Goal: Task Accomplishment & Management: Complete application form

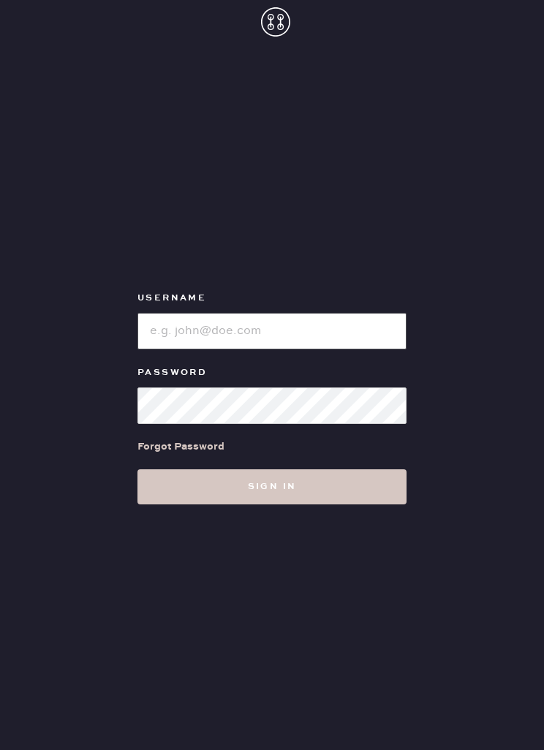
click at [357, 349] on input "loginName" at bounding box center [271, 331] width 269 height 37
click at [338, 349] on input "loginName" at bounding box center [271, 331] width 269 height 37
type input "Reformationsomerset"
click at [341, 349] on input "loginName" at bounding box center [271, 331] width 269 height 37
type input "reformationsomerset"
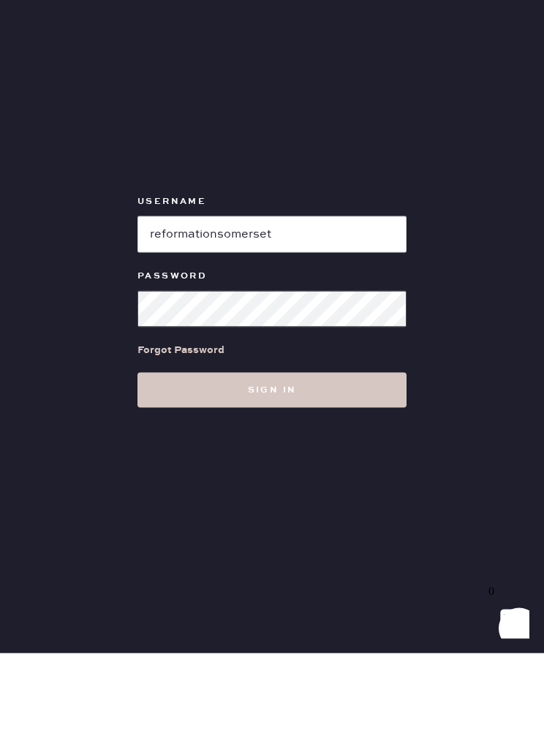
click at [358, 469] on button "Sign in" at bounding box center [271, 486] width 269 height 35
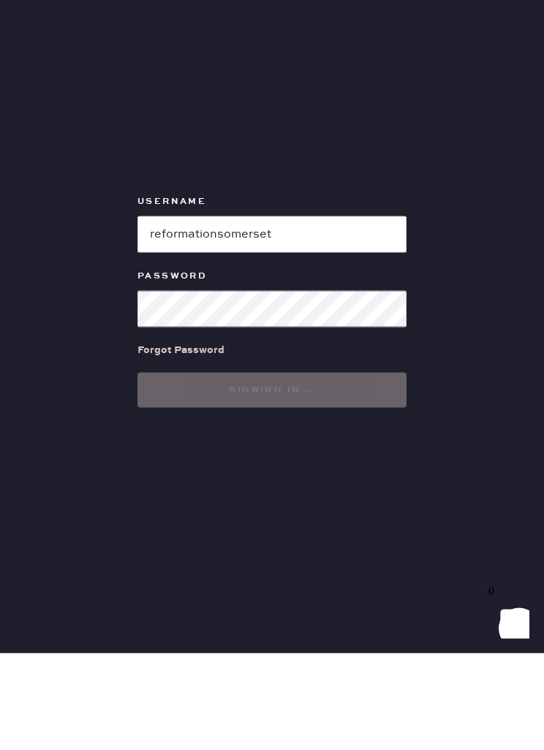
scroll to position [47, 0]
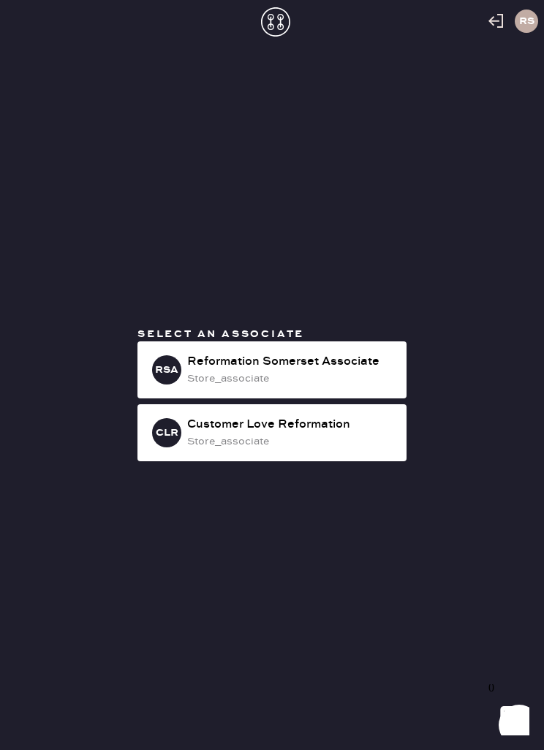
click at [273, 370] on div "Reformation Somerset Associate" at bounding box center [291, 362] width 208 height 18
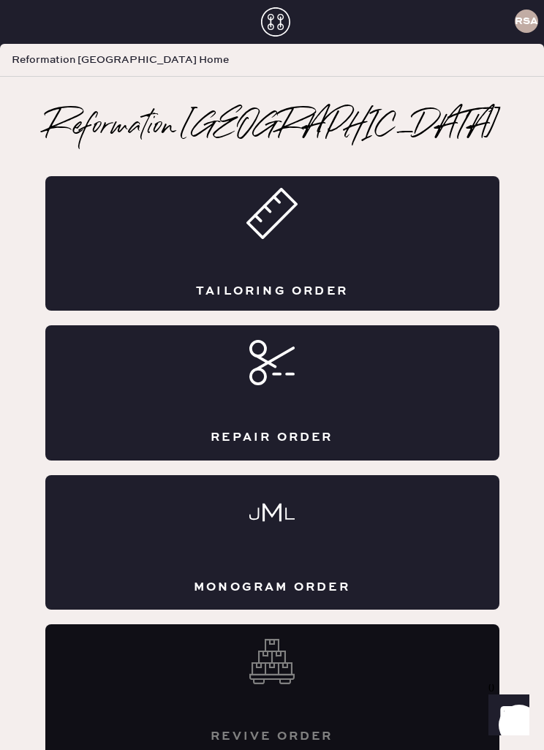
click at [322, 223] on div "Tailoring Order" at bounding box center [272, 243] width 454 height 134
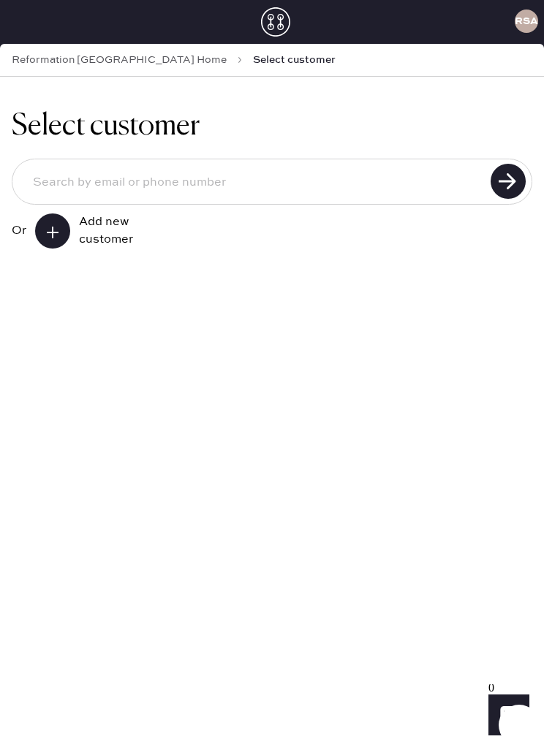
click at [59, 222] on button at bounding box center [52, 230] width 35 height 35
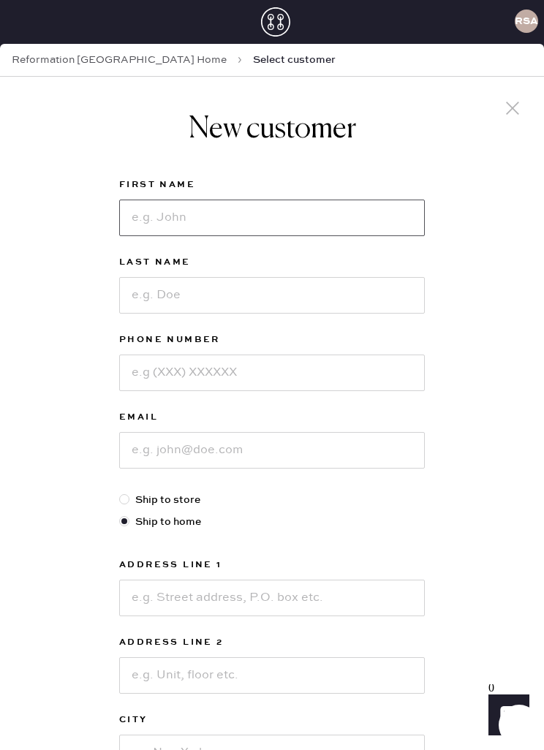
click at [159, 230] on input at bounding box center [271, 217] width 305 height 37
type input "[PERSON_NAME]"
click at [347, 299] on input at bounding box center [271, 295] width 305 height 37
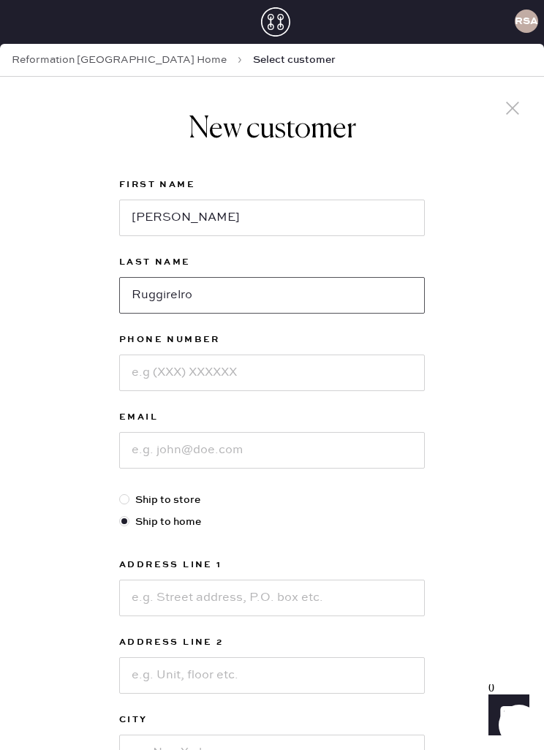
type input "Ruggirelro"
click at [343, 370] on input at bounding box center [271, 372] width 305 height 37
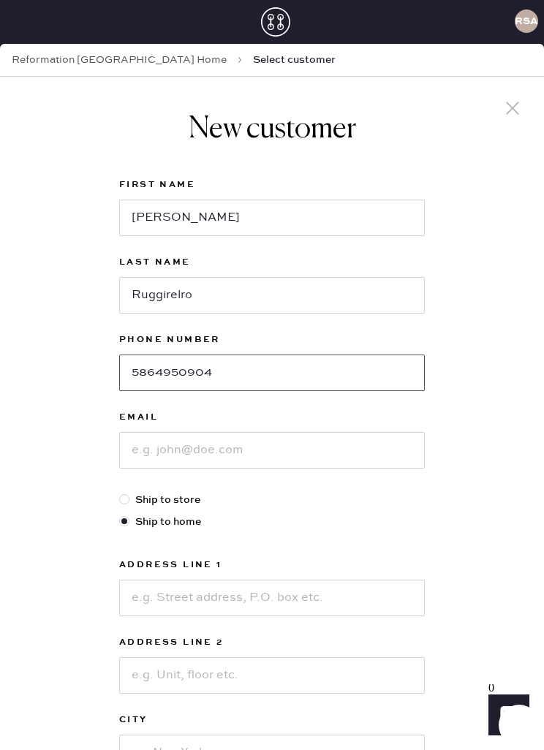
type input "5864950904"
click at [345, 461] on input at bounding box center [271, 450] width 305 height 37
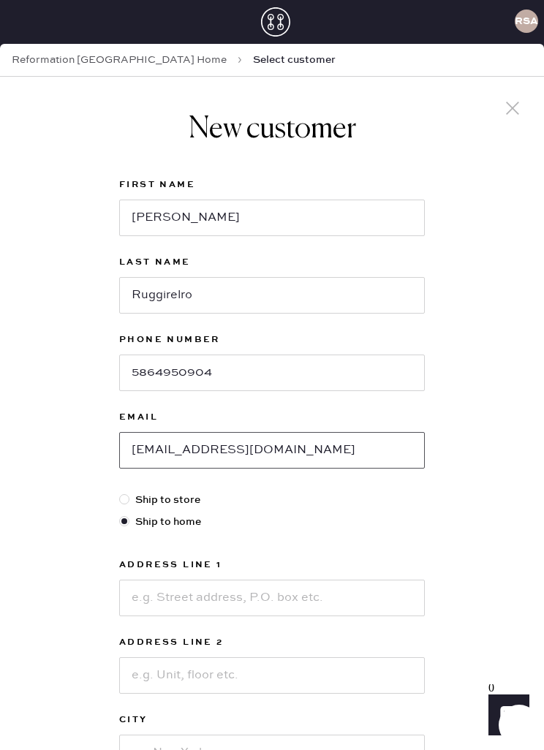
type input "[EMAIL_ADDRESS][DOMAIN_NAME]"
click at [296, 302] on input "Ruggirelro" at bounding box center [271, 295] width 305 height 37
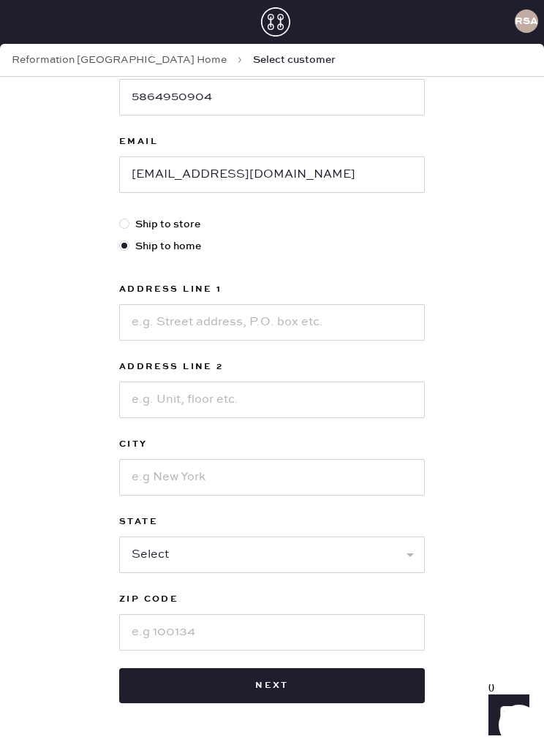
scroll to position [275, 0]
type input "Ruggirellro"
click at [308, 327] on input at bounding box center [271, 322] width 305 height 37
type input "20762 Wolf Dr"
click at [362, 389] on input at bounding box center [271, 399] width 305 height 37
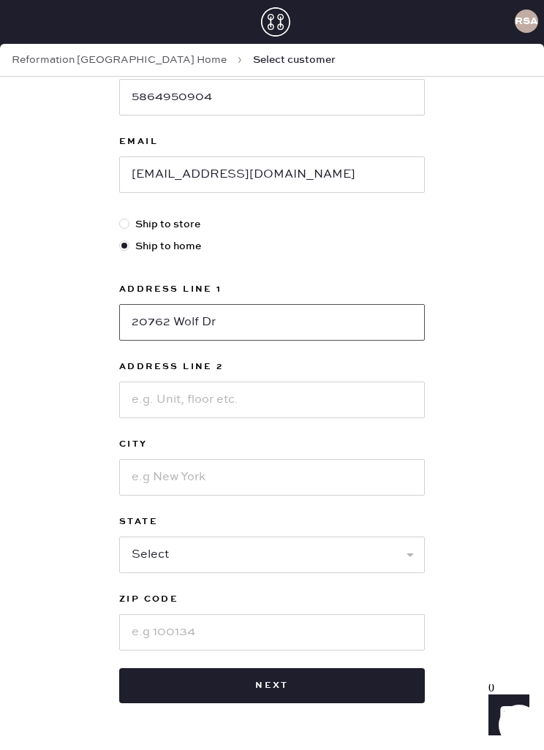
click at [351, 313] on input "20762 Wolf Dr" at bounding box center [271, 322] width 305 height 37
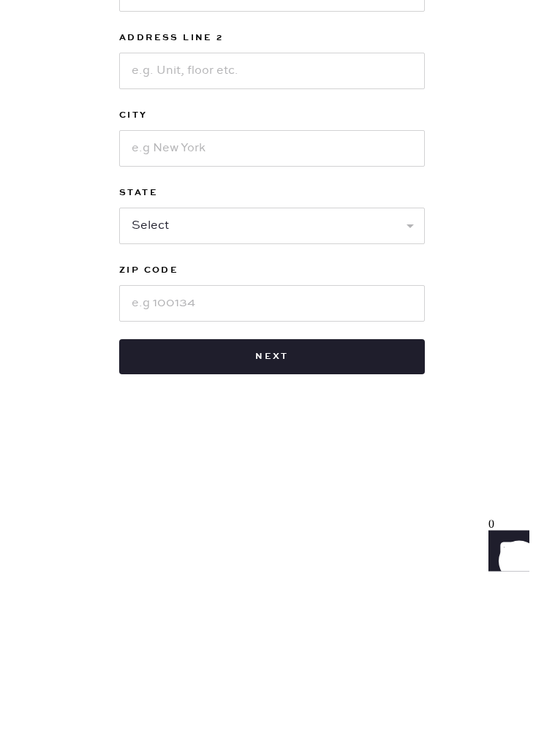
click at [343, 294] on input at bounding box center [271, 312] width 305 height 37
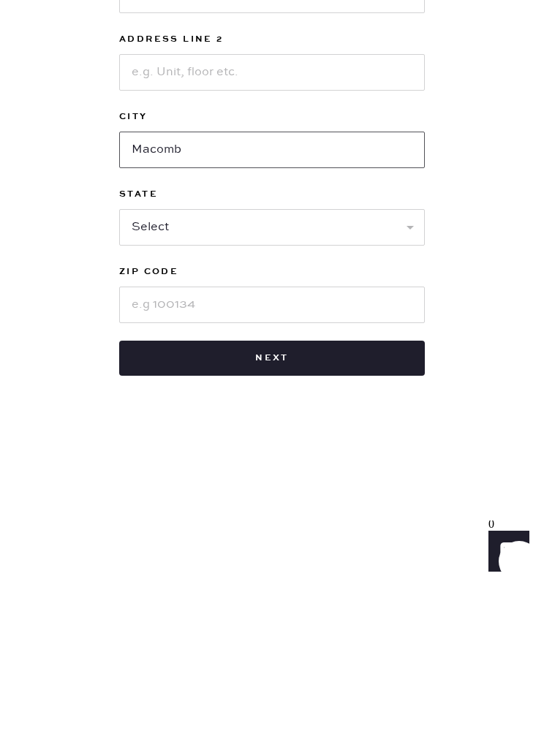
type input "Macomb"
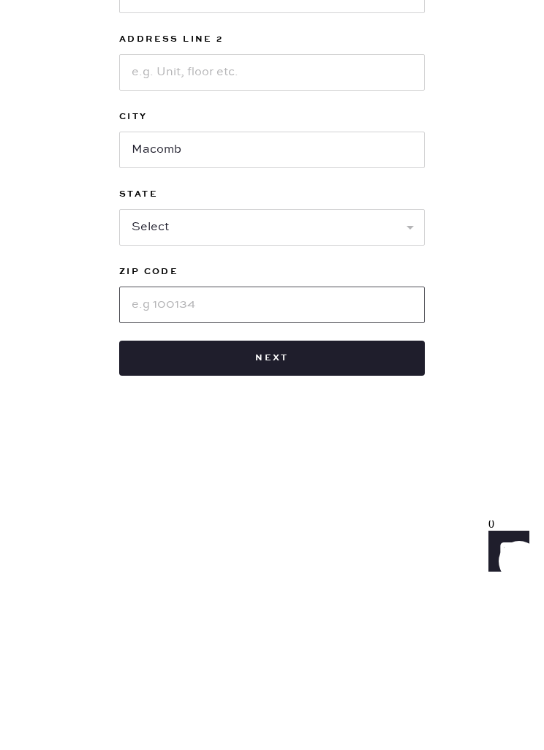
click at [311, 450] on input at bounding box center [271, 468] width 305 height 37
type input "48044"
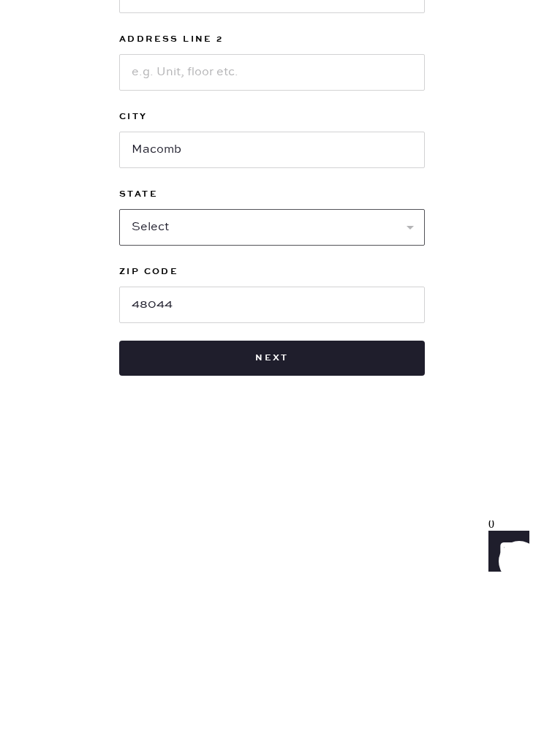
click at [395, 373] on select "Select AK AL AR AZ CA CO CT [GEOGRAPHIC_DATA] DE FL [GEOGRAPHIC_DATA] HI [GEOGR…" at bounding box center [271, 391] width 305 height 37
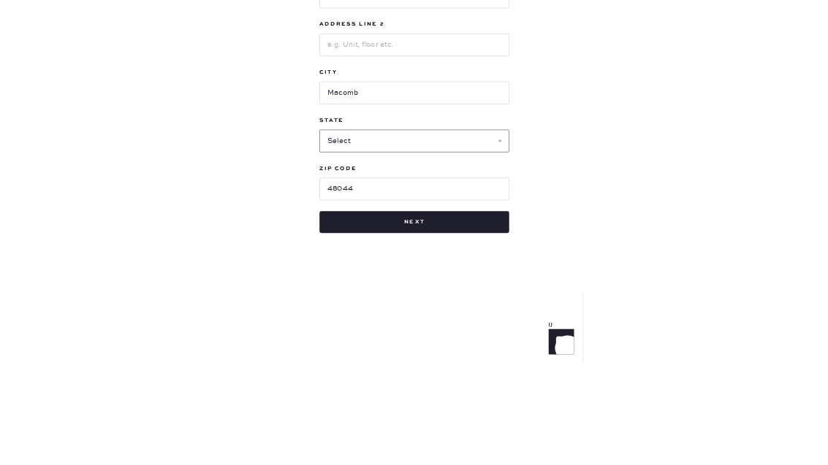
scroll to position [47, 0]
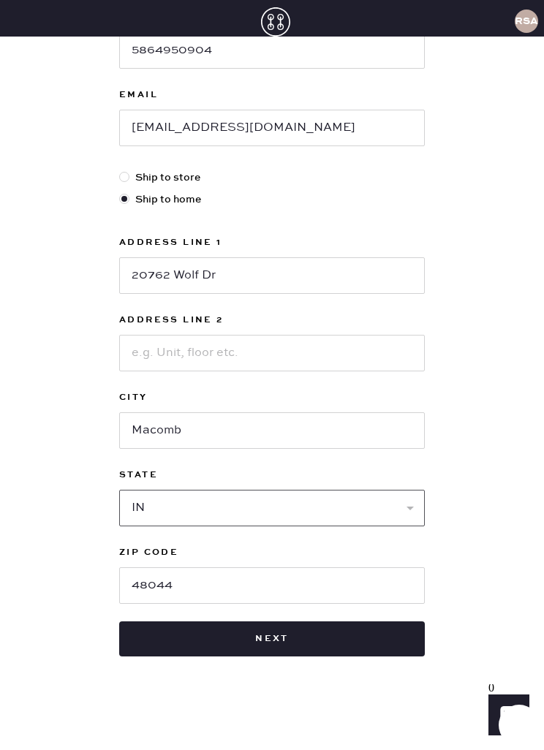
click at [219, 490] on select "Select AK AL AR AZ CA CO CT [GEOGRAPHIC_DATA] DE FL [GEOGRAPHIC_DATA] HI [GEOGR…" at bounding box center [271, 508] width 305 height 37
select select "MI"
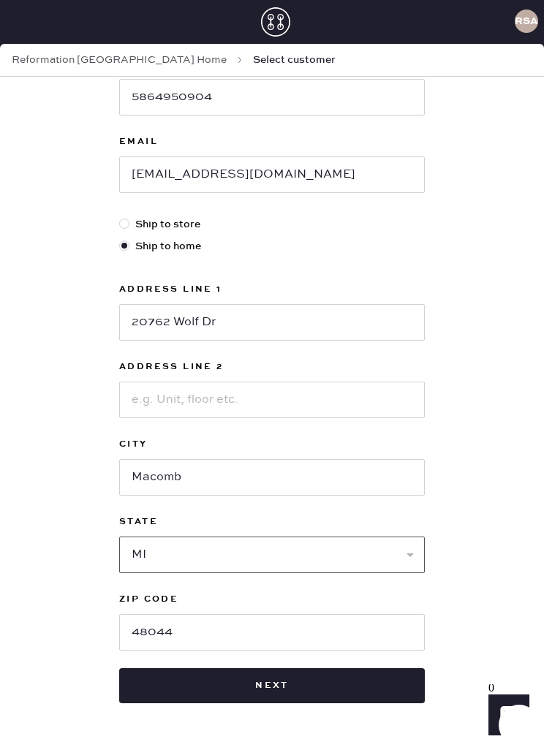
scroll to position [275, 0]
click at [319, 691] on button "Next" at bounding box center [271, 685] width 305 height 35
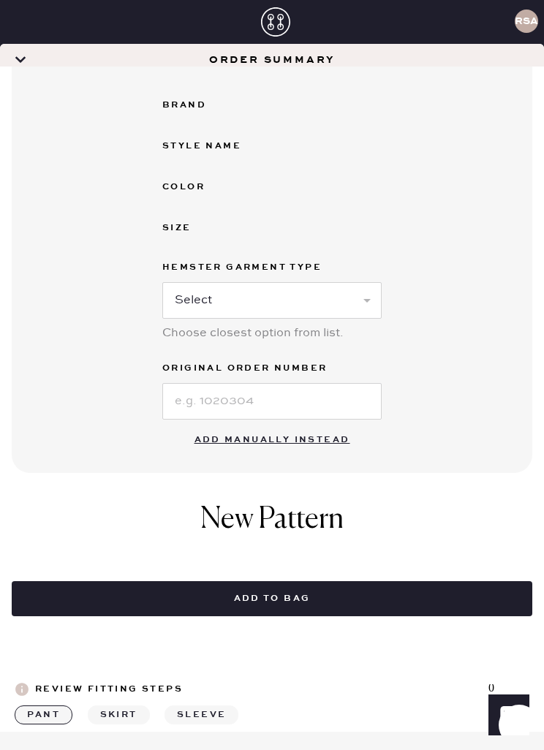
scroll to position [281, 0]
click at [316, 425] on button "Add manually instead" at bounding box center [272, 439] width 173 height 29
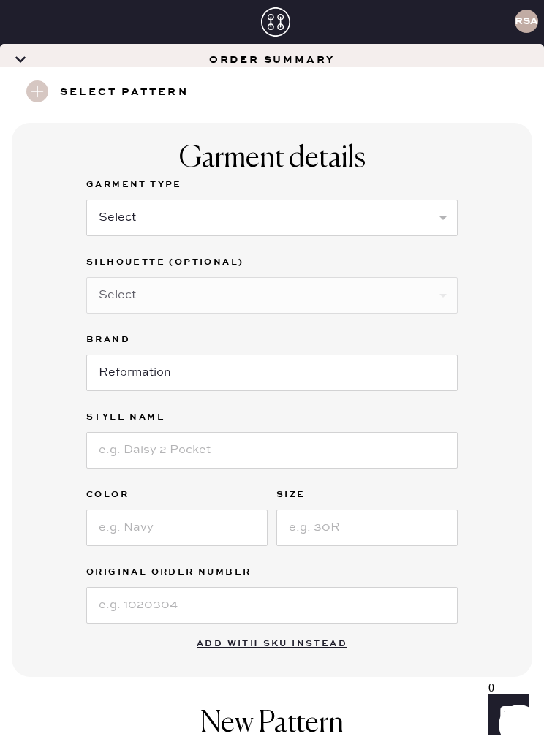
scroll to position [43, 0]
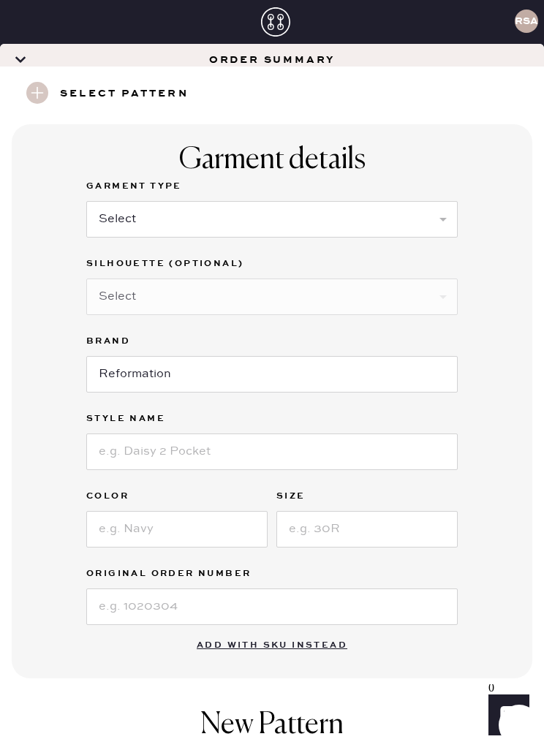
click at [368, 201] on select "Select Basic Skirt Jeans Leggings Pants Shorts Basic Sleeved Dress Basic Sleeve…" at bounding box center [271, 219] width 371 height 37
select select "2"
click at [324, 278] on select "Select Shorts Cropped Flare Boot Cut Straight Skinny Other" at bounding box center [271, 296] width 371 height 37
select select "5"
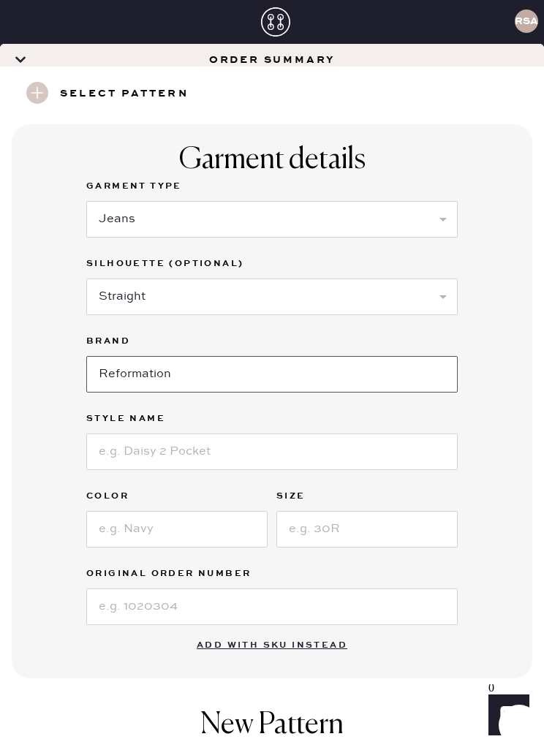
click at [267, 356] on input "Reformation" at bounding box center [271, 374] width 371 height 37
click at [503, 344] on div "Garment details Garment Type Select Basic Skirt Jeans Leggings Pants Shorts Bas…" at bounding box center [272, 401] width 520 height 554
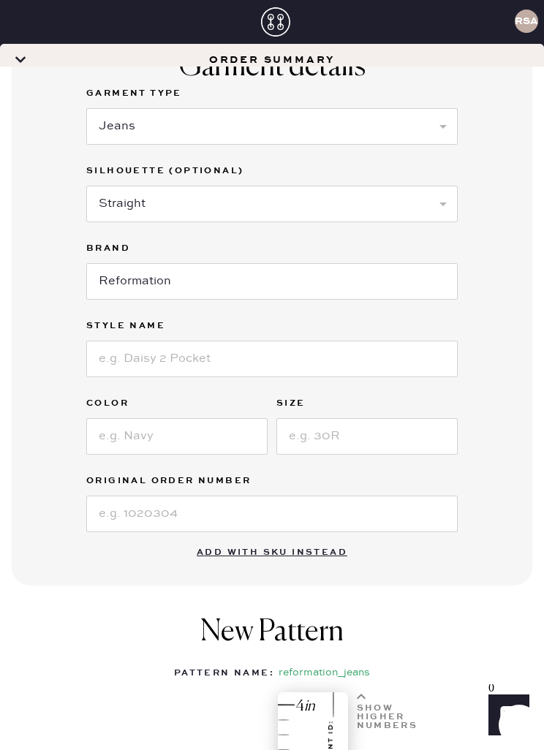
scroll to position [146, 0]
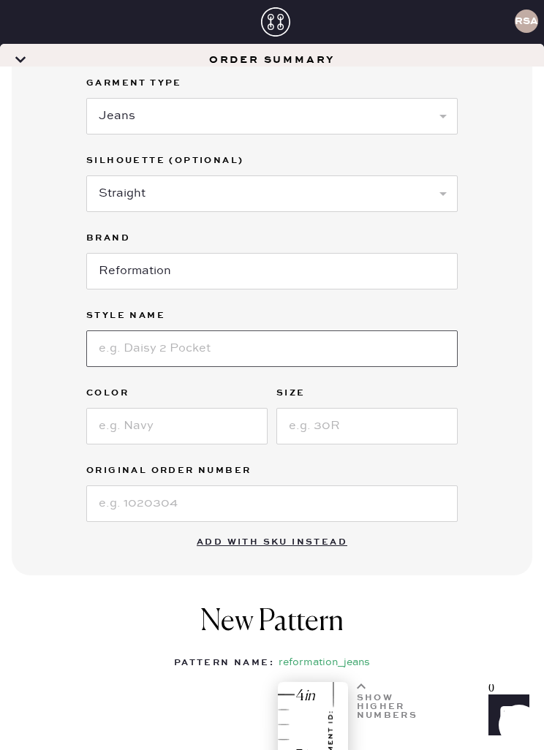
click at [274, 330] on input at bounding box center [271, 348] width 371 height 37
type input "Charlee low rise straight leg jeans"
click at [198, 408] on input at bounding box center [176, 426] width 181 height 37
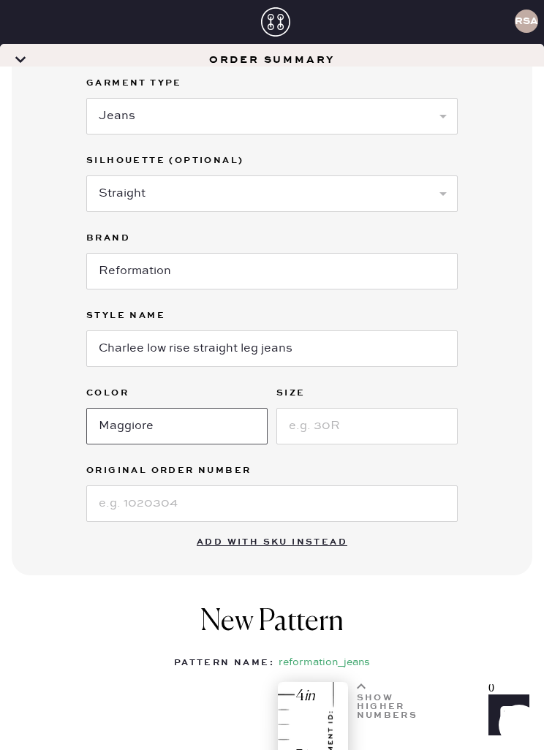
type input "Maggiore"
click at [351, 408] on input at bounding box center [366, 426] width 181 height 37
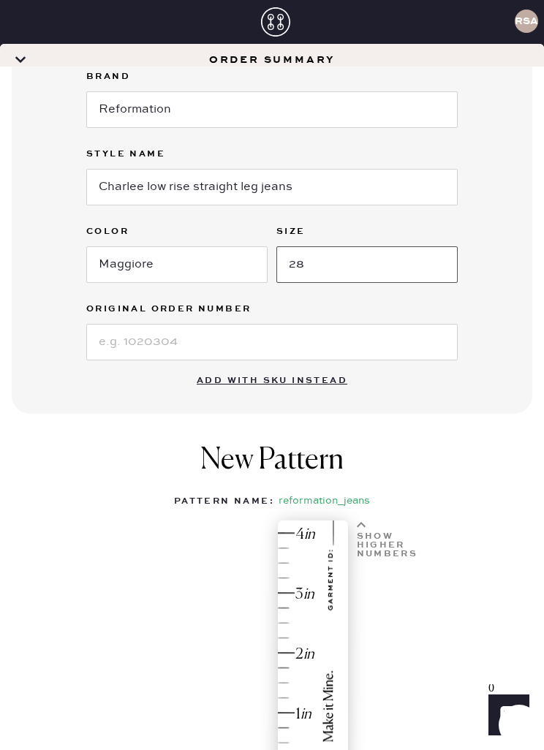
scroll to position [307, 0]
type input "28"
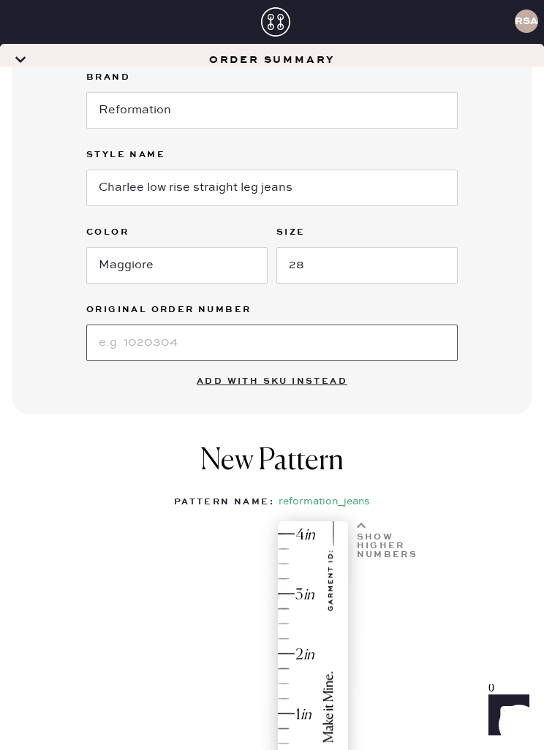
click at [279, 324] on input at bounding box center [271, 342] width 371 height 37
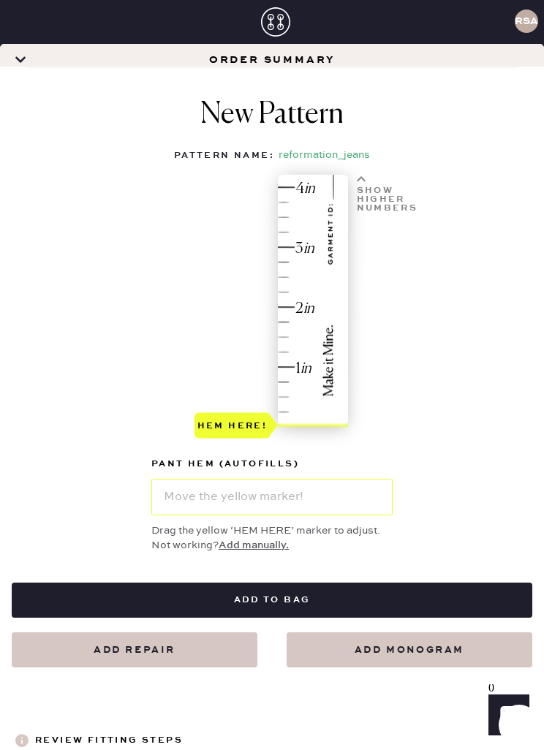
scroll to position [653, 0]
click at [316, 286] on div "Hem here!" at bounding box center [272, 309] width 156 height 263
type input "1.5"
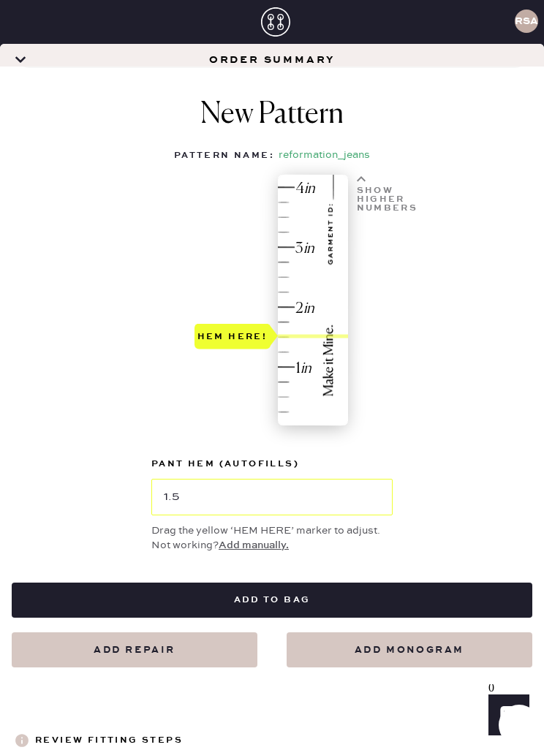
click at [281, 334] on div at bounding box center [313, 336] width 70 height 4
click at [319, 582] on button "Add to bag" at bounding box center [272, 599] width 520 height 35
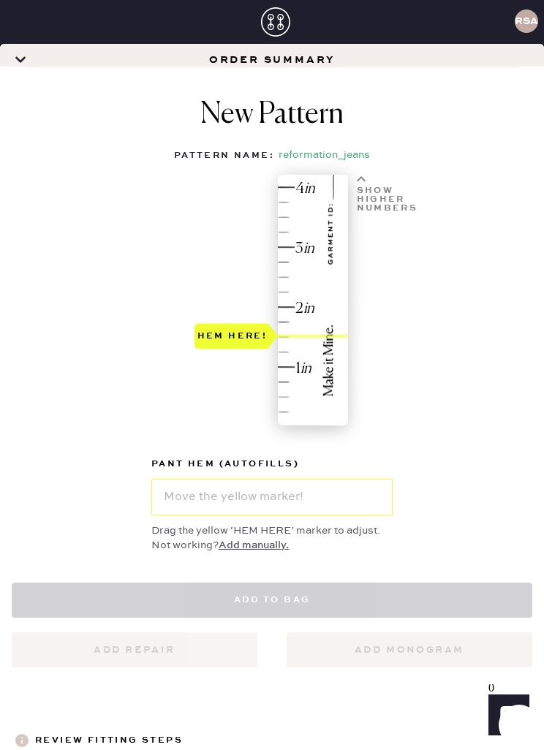
scroll to position [639, 0]
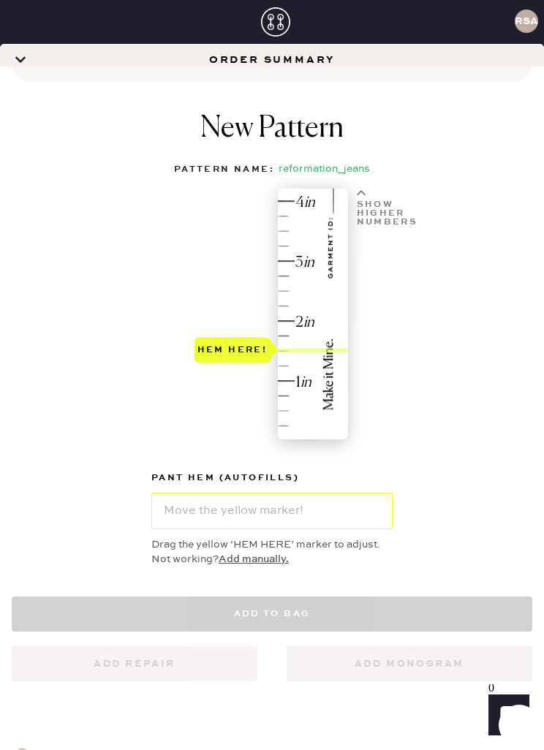
select select "2"
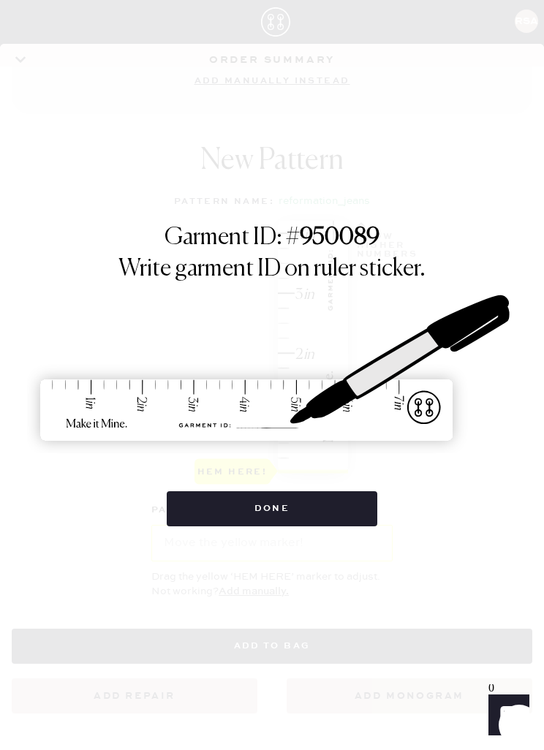
click at [275, 509] on button "Done" at bounding box center [272, 508] width 211 height 35
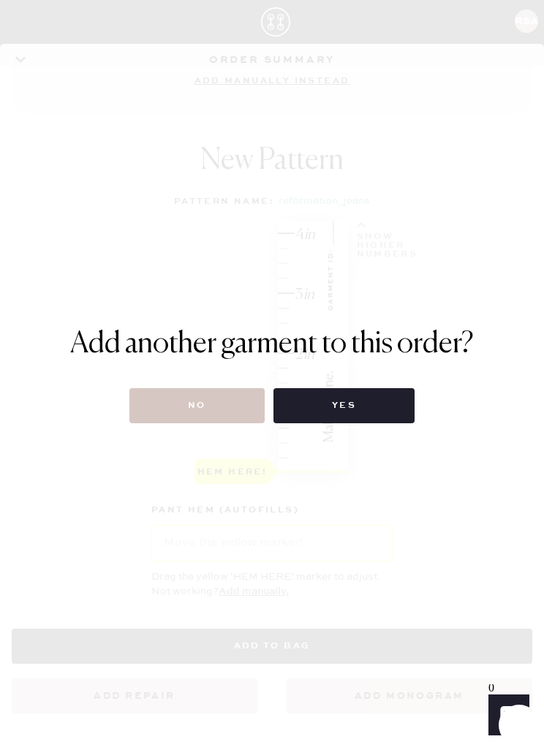
click at [170, 384] on div "Add another garment to this order? No Yes" at bounding box center [271, 375] width 403 height 96
click at [170, 408] on button "No" at bounding box center [196, 405] width 135 height 35
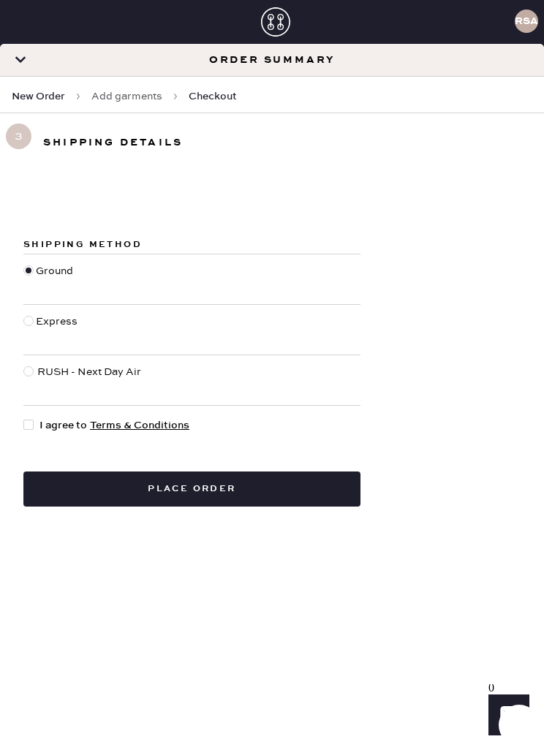
click at [39, 422] on div at bounding box center [31, 425] width 16 height 16
click at [24, 418] on input "I agree to Terms & Conditions" at bounding box center [23, 417] width 1 height 1
checkbox input "true"
click at [94, 491] on button "Place order" at bounding box center [191, 488] width 337 height 35
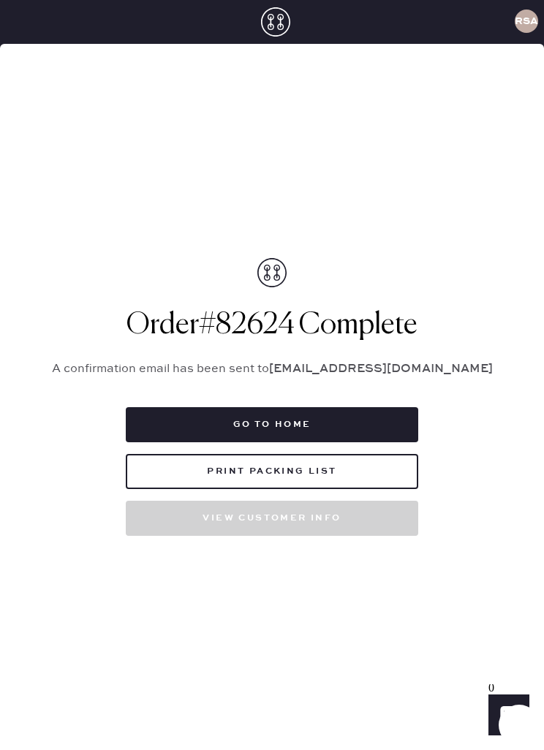
click at [185, 489] on button "Print Packing List" at bounding box center [272, 471] width 292 height 35
click at [195, 442] on button "Go to home" at bounding box center [272, 424] width 292 height 35
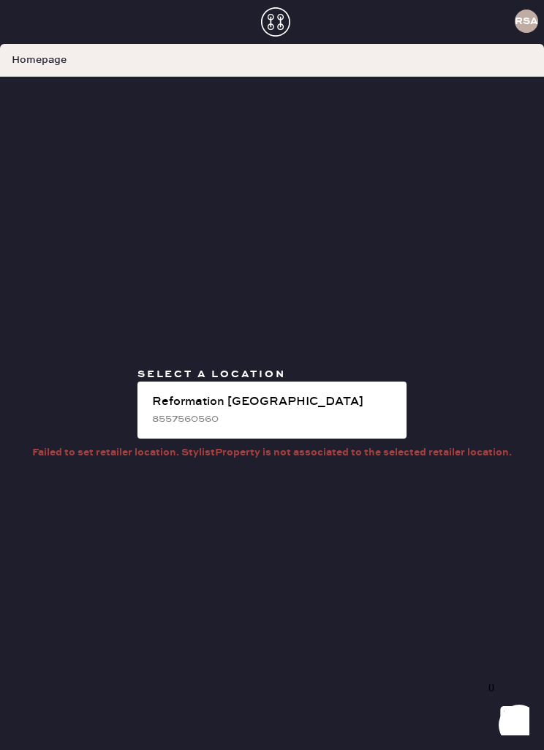
click at [232, 427] on div "8557560560" at bounding box center [273, 419] width 243 height 16
click at [211, 411] on div "Reformation [GEOGRAPHIC_DATA]" at bounding box center [273, 402] width 243 height 18
click at [261, 17] on icon at bounding box center [275, 21] width 29 height 29
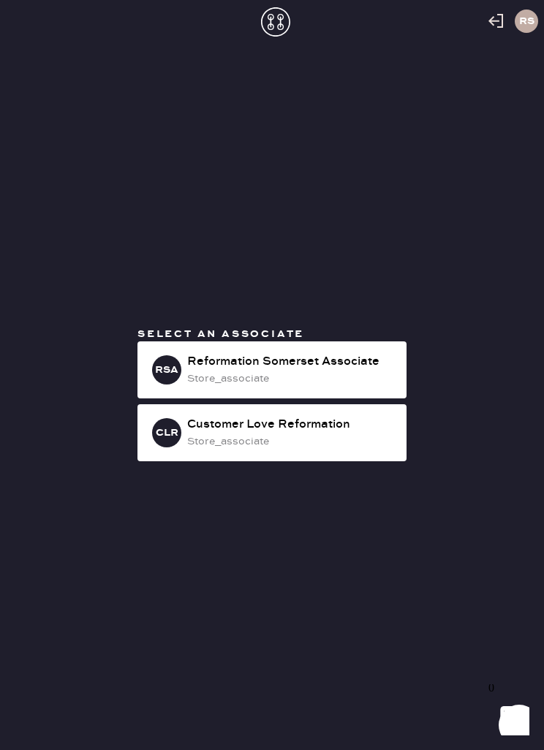
click at [241, 370] on div "Reformation Somerset Associate" at bounding box center [291, 362] width 208 height 18
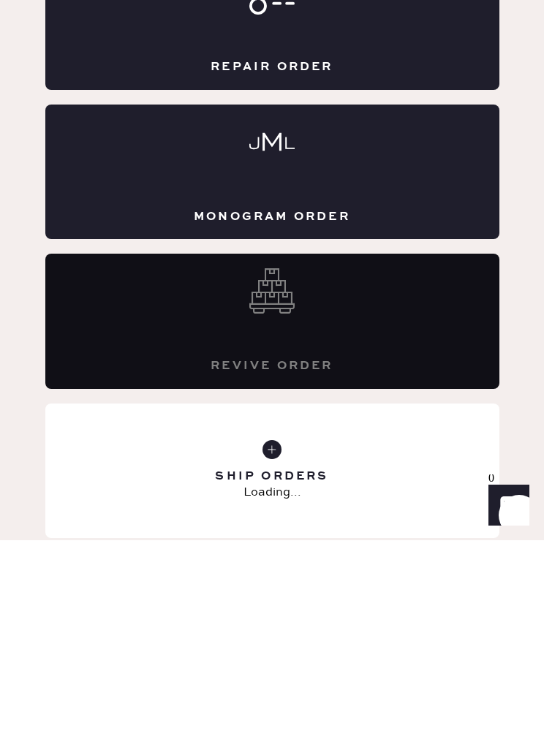
scroll to position [294, 0]
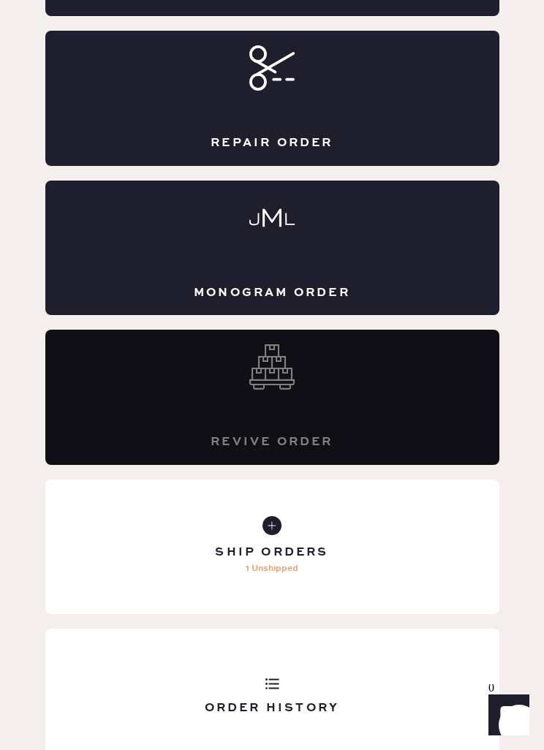
click at [189, 571] on div "Ship Orders 1 Unshipped" at bounding box center [272, 546] width 454 height 134
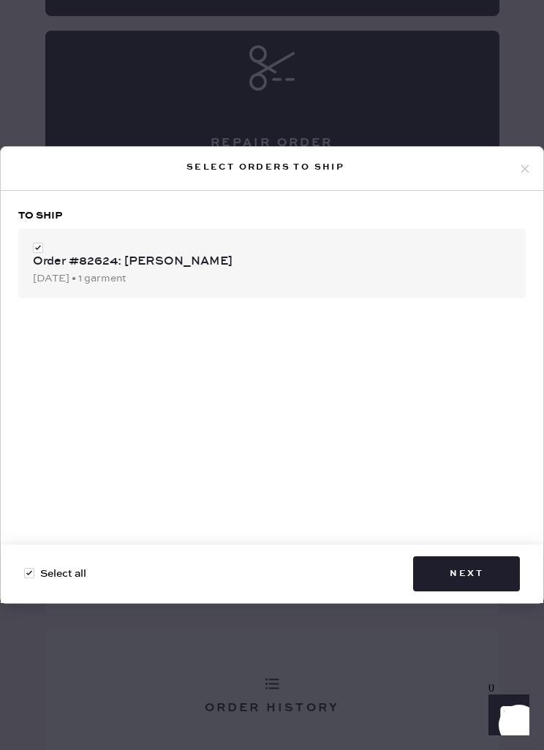
click at [456, 591] on button "Next" at bounding box center [466, 573] width 107 height 35
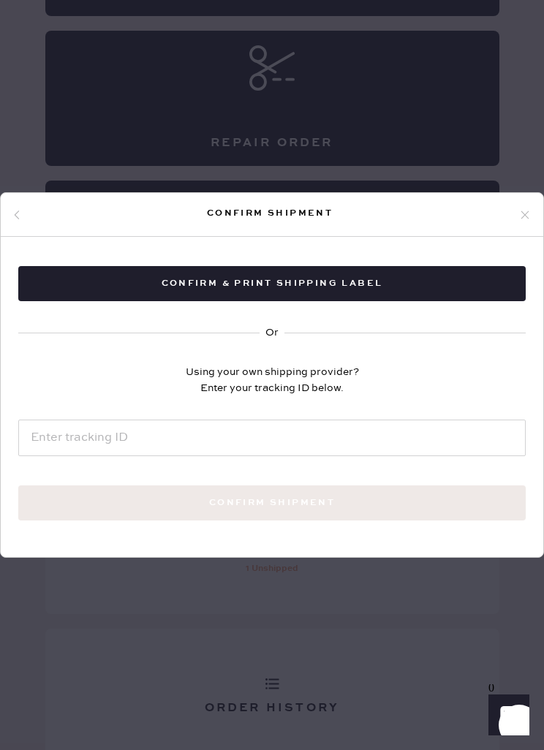
click at [218, 291] on button "Confirm & Print shipping label" at bounding box center [271, 283] width 507 height 35
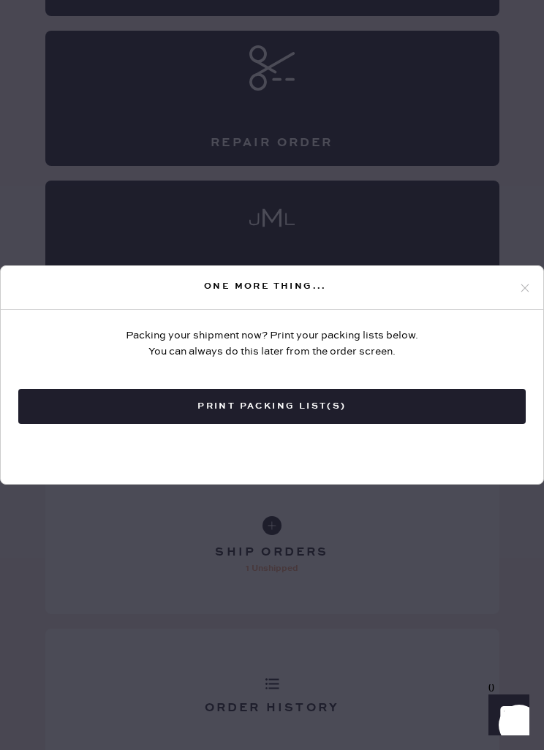
click at [156, 295] on div "One more thing..." at bounding box center [265, 287] width 506 height 18
click at [515, 295] on div "One more thing..." at bounding box center [265, 287] width 506 height 18
click at [530, 294] on div "One more thing..." at bounding box center [272, 288] width 542 height 44
click at [541, 310] on div "One more thing..." at bounding box center [272, 288] width 542 height 44
click at [495, 279] on div "One more thing... Packing your shipment now? Print your packing lists below. Yo…" at bounding box center [272, 375] width 544 height 750
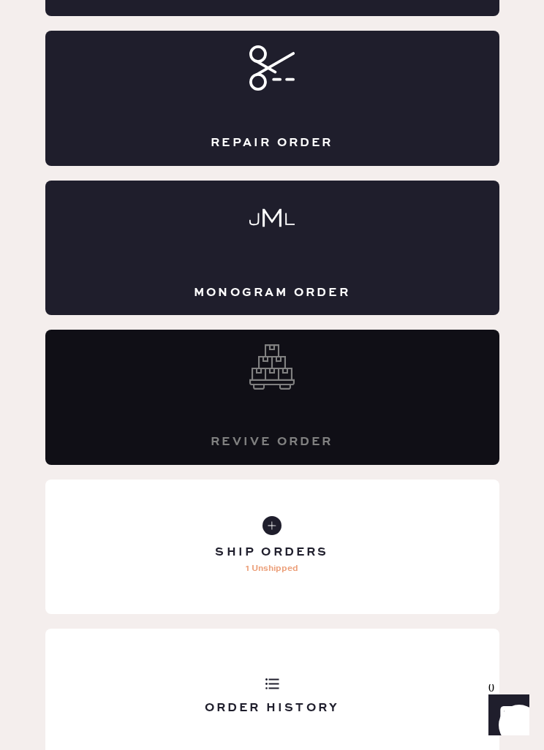
click at [484, 311] on div "Reformation [GEOGRAPHIC_DATA] Shipment Summary Shipment #107213 Reformation [GE…" at bounding box center [272, 290] width 544 height 1016
